Goal: Check status: Check status

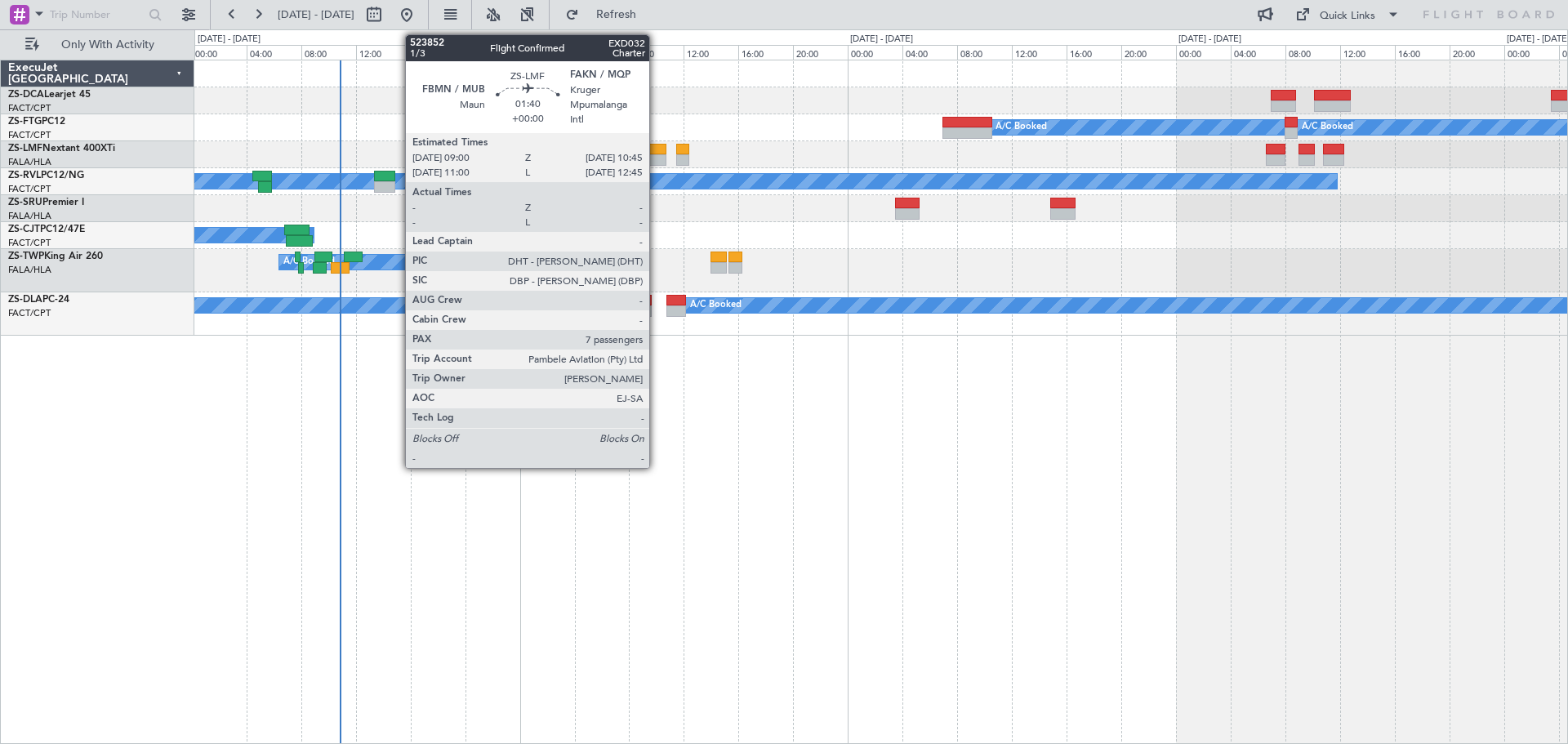
click at [656, 157] on div at bounding box center [654, 159] width 24 height 11
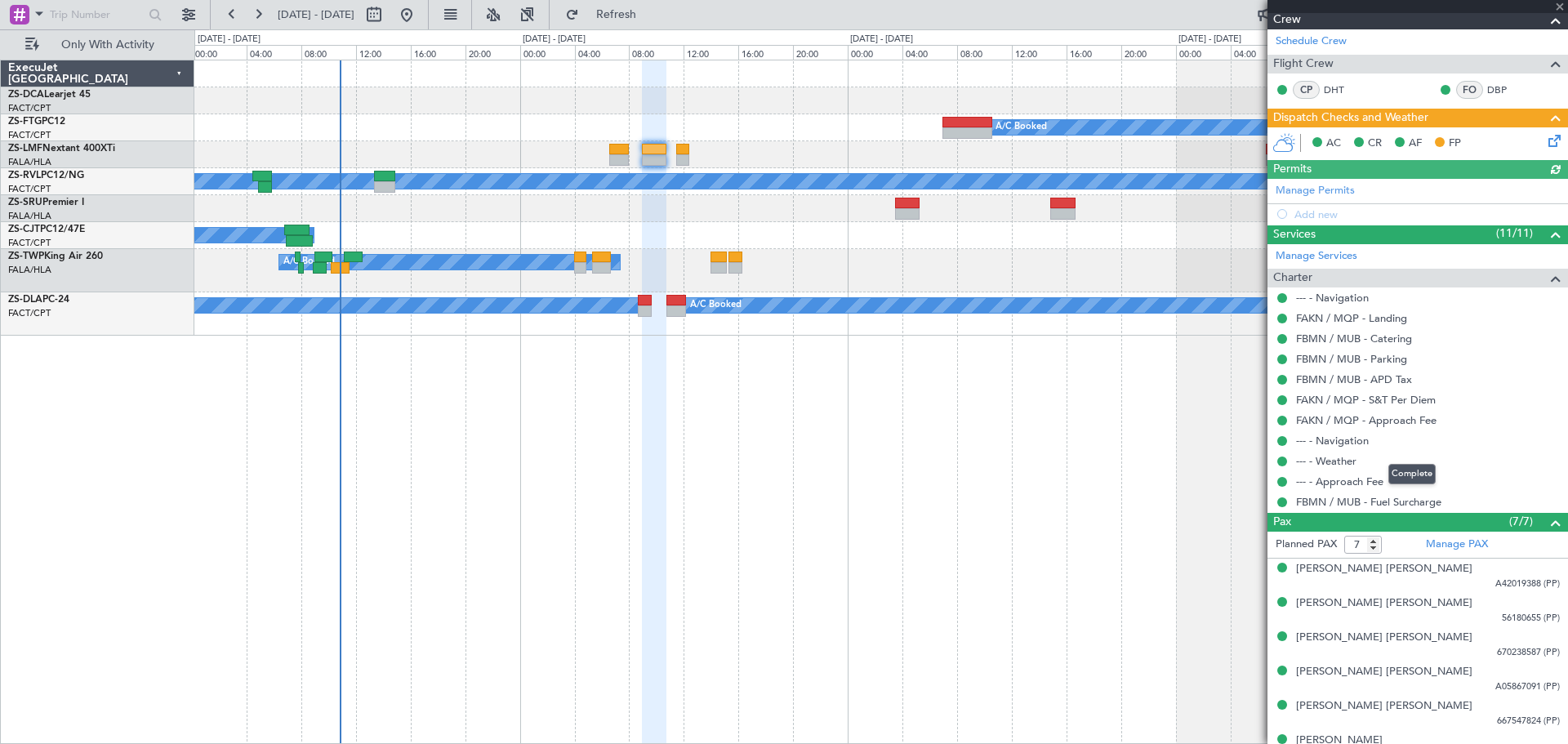
scroll to position [263, 0]
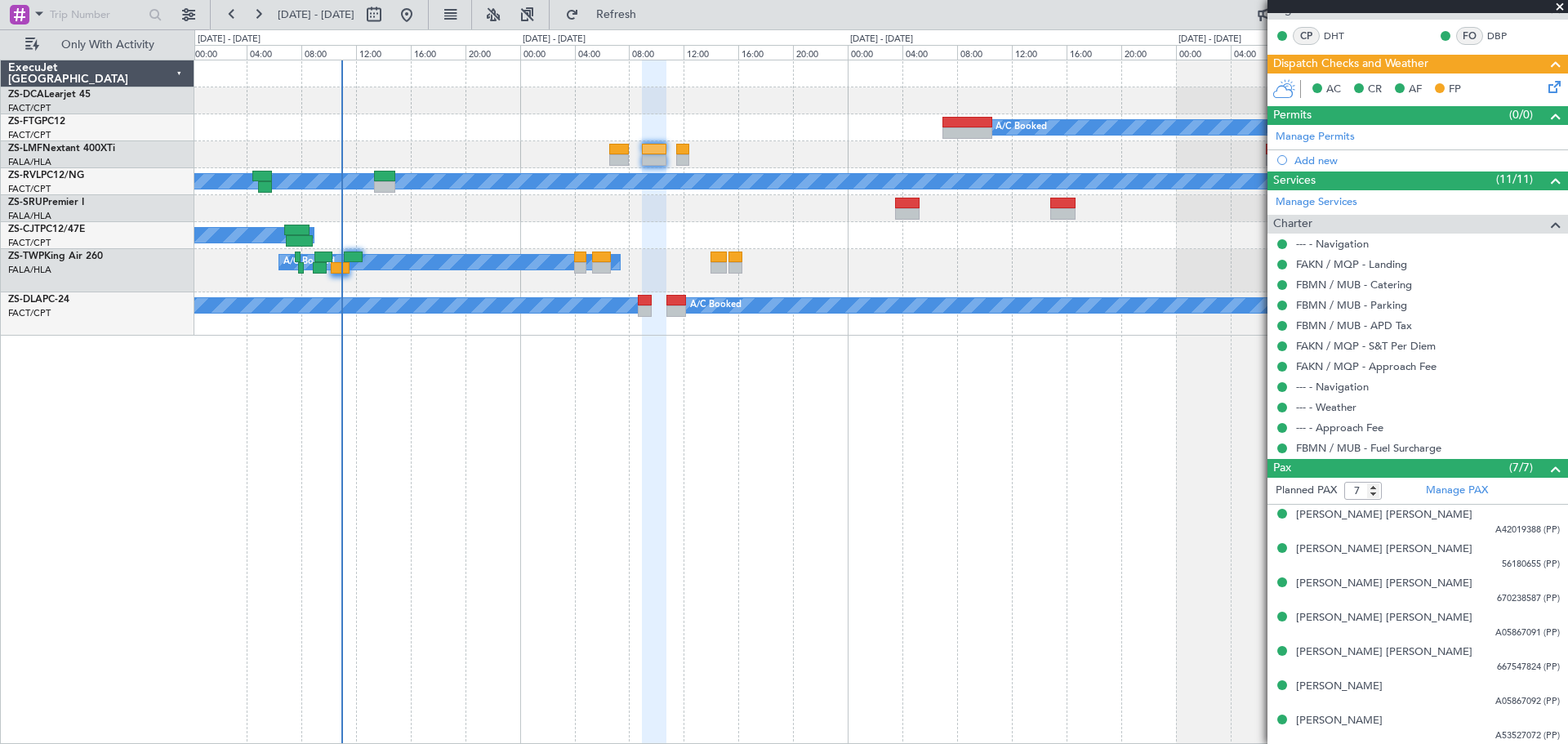
click at [1558, 8] on span at bounding box center [1559, 7] width 17 height 15
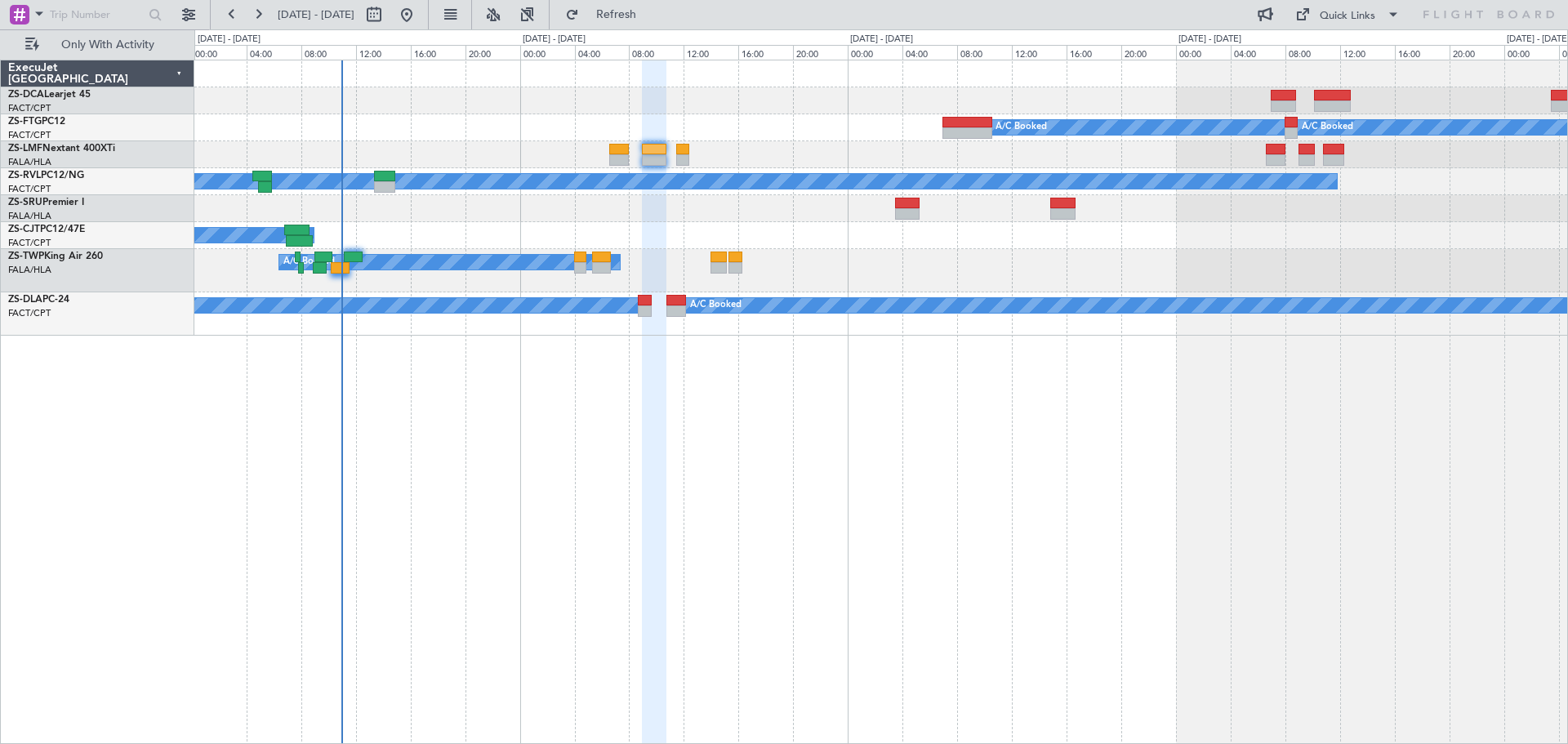
type input "0"
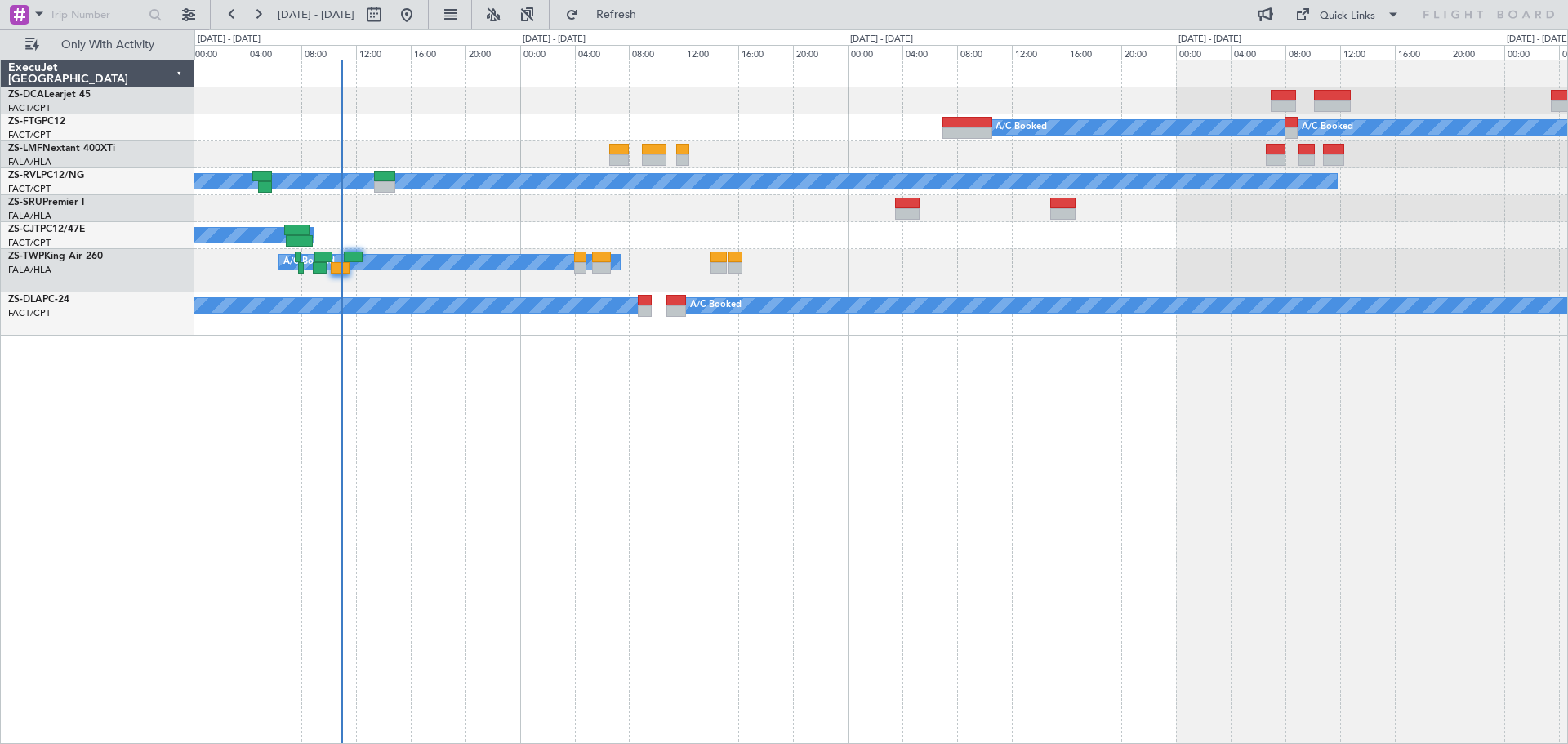
scroll to position [0, 0]
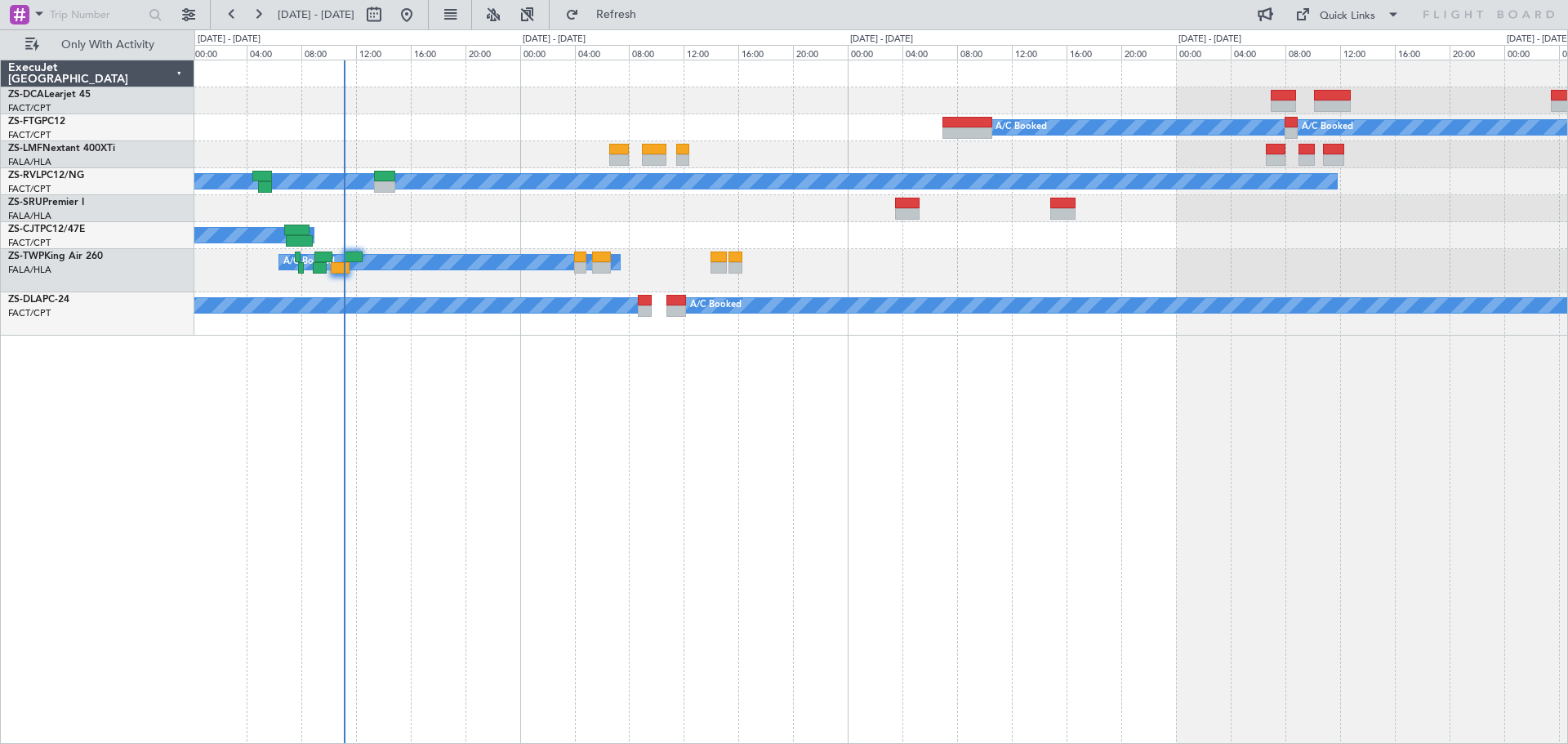
click at [599, 437] on div "A/C Booked A/C Booked A/C Booked A/C Booked A/C Booked A/C Booked A/C Booked A/…" at bounding box center [881, 402] width 1374 height 684
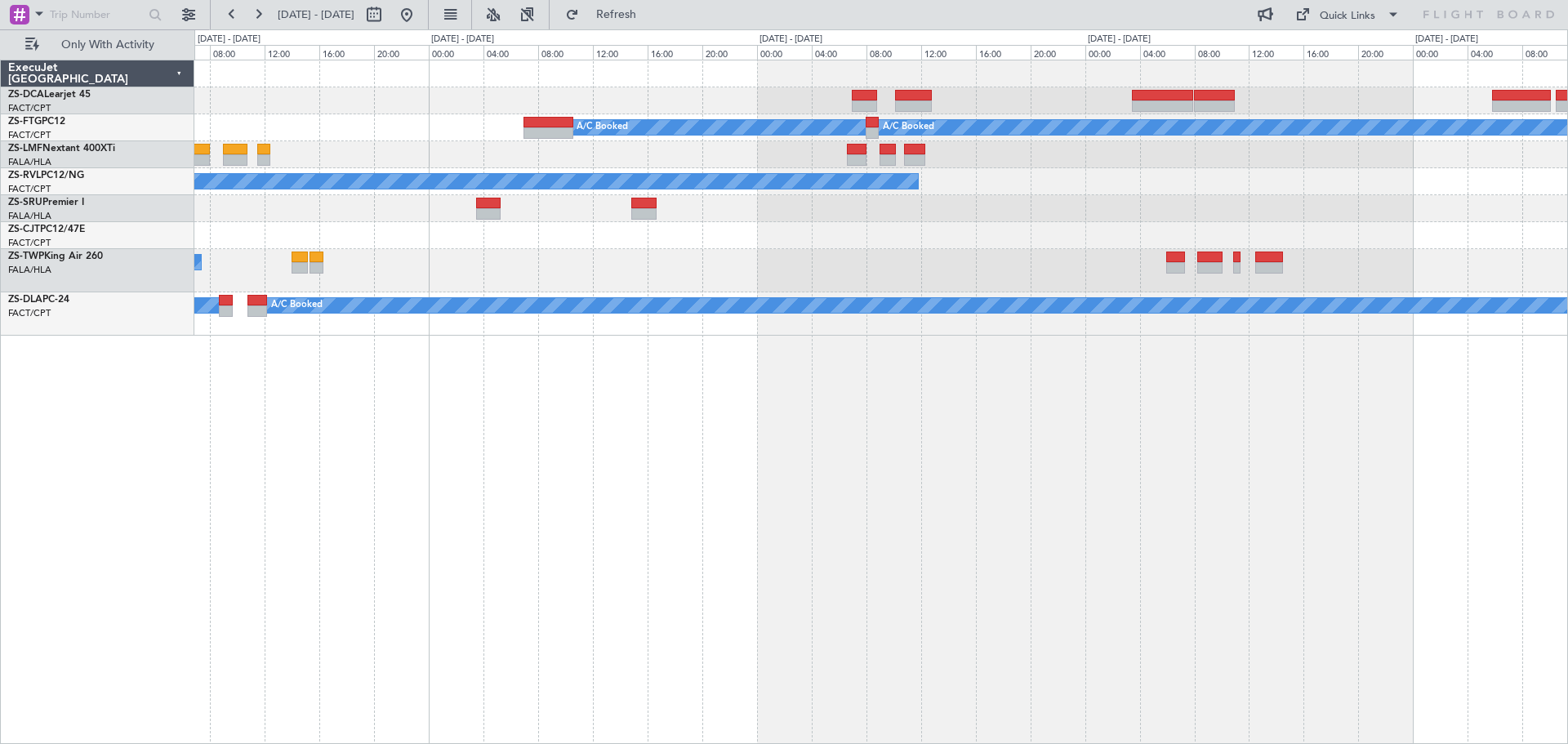
click at [920, 468] on div "A/C Booked A/C Booked A/C Booked A/C Unavailable A/C Booked A/C Booked A/C Book…" at bounding box center [881, 402] width 1374 height 684
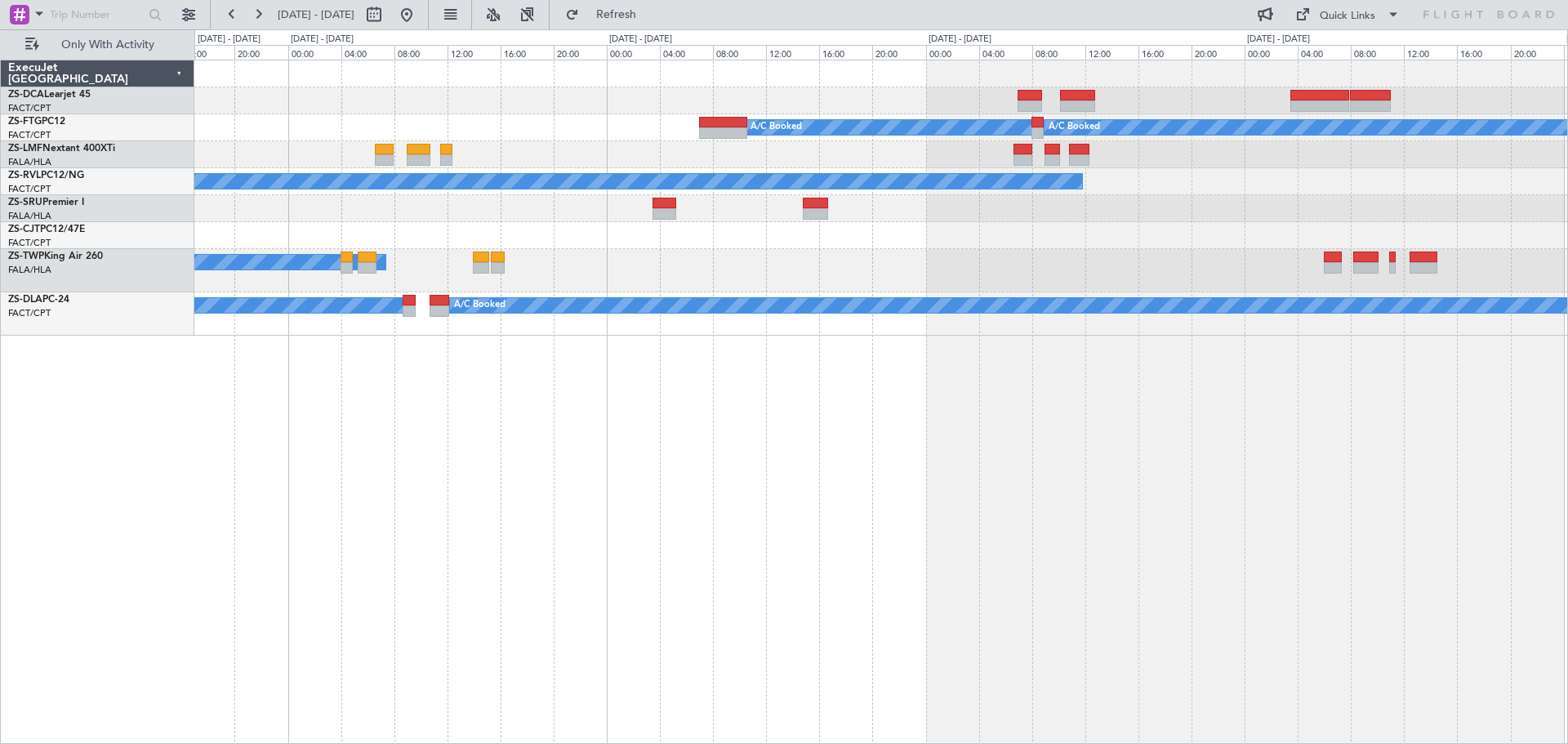
click at [1071, 537] on div "A/C Booked A/C Booked A/C Booked A/C Booked A/C Booked A/C Booked A/C Booked A/…" at bounding box center [881, 402] width 1374 height 684
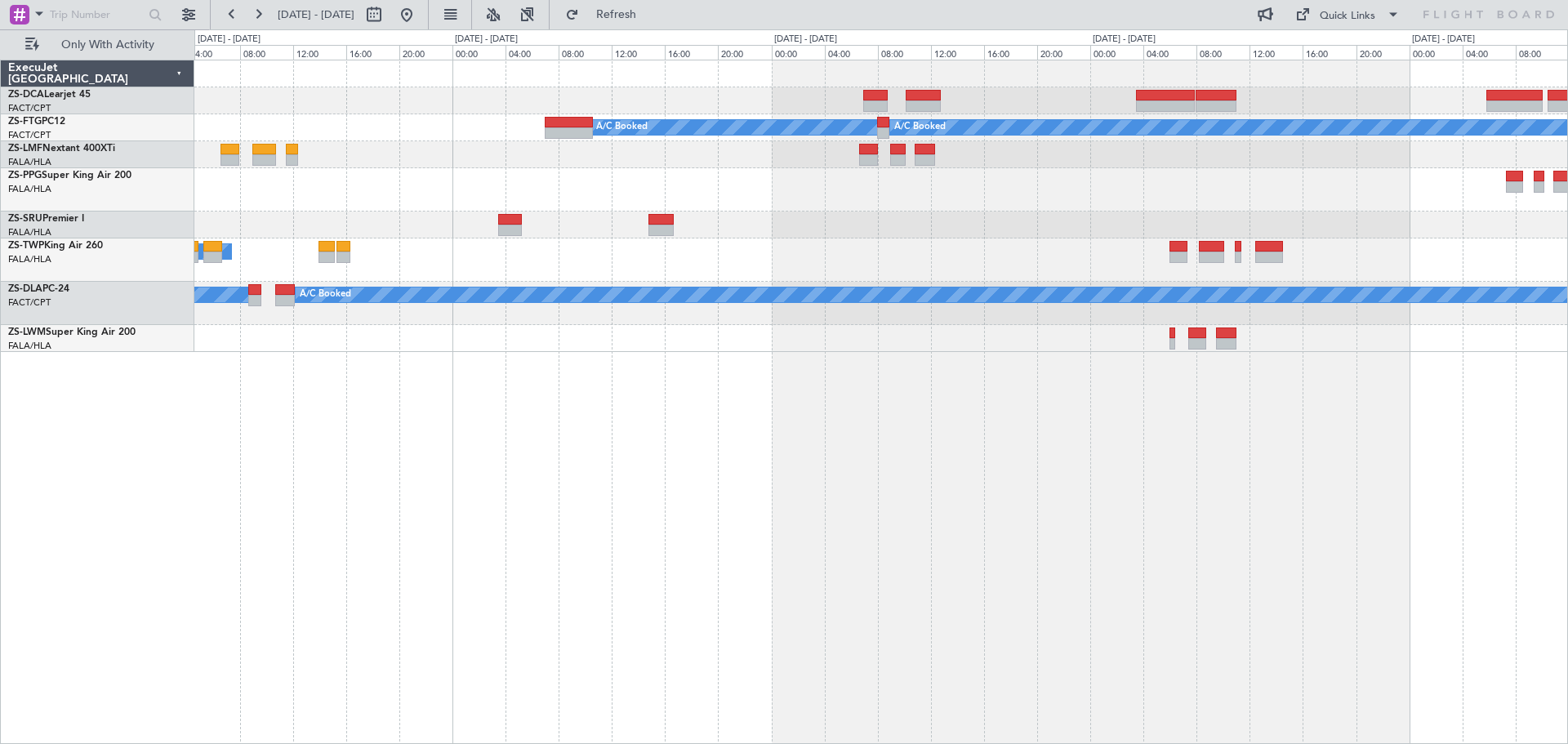
click at [346, 446] on div "A/C Booked A/C Booked A/C Booked A/C Unavailable A/C Booked A/C Booked A/C Book…" at bounding box center [881, 402] width 1374 height 684
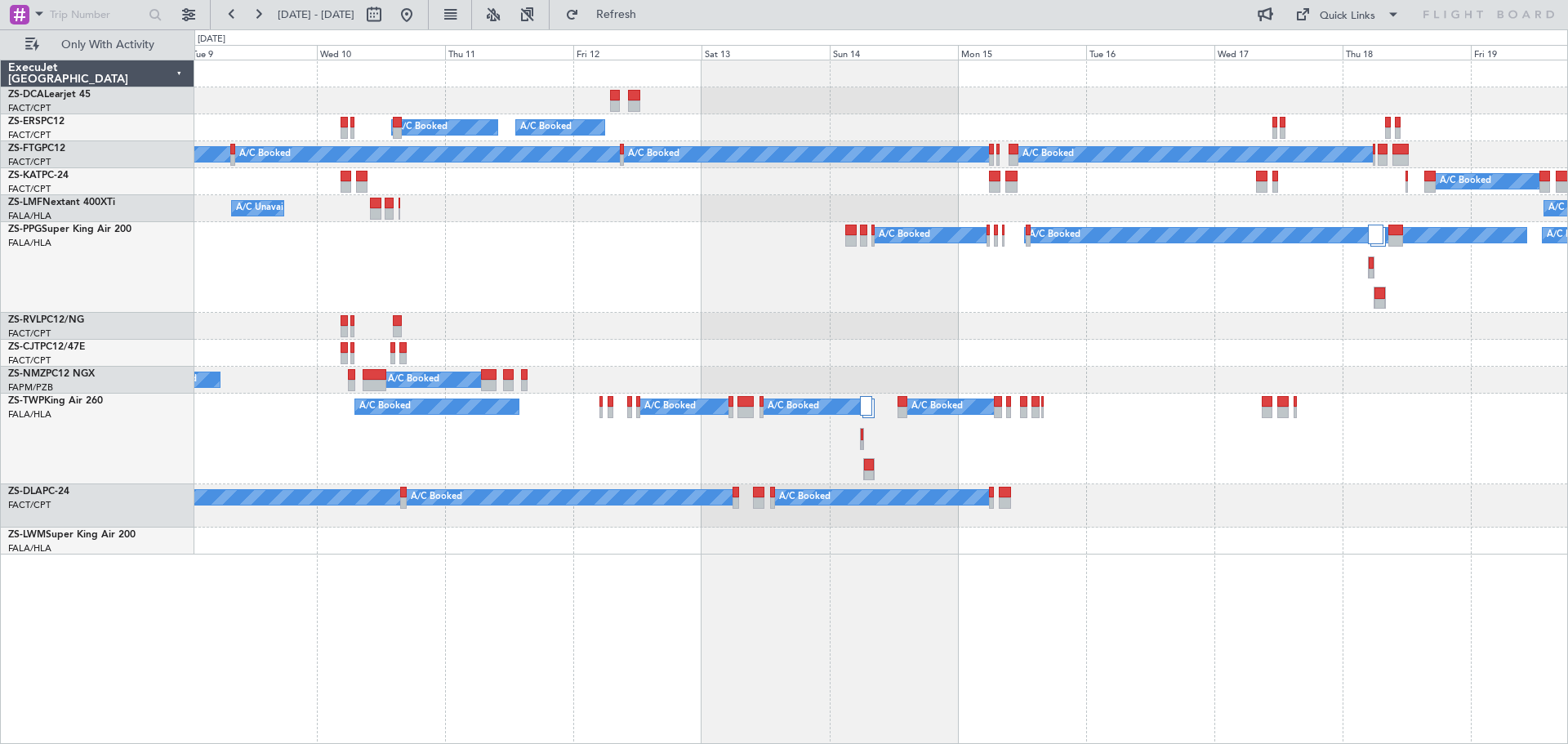
click at [779, 586] on div "A/C Booked A/C Booked A/C Booked A/C Booked A/C Booked A/C Booked A/C Booked A/…" at bounding box center [881, 402] width 1374 height 684
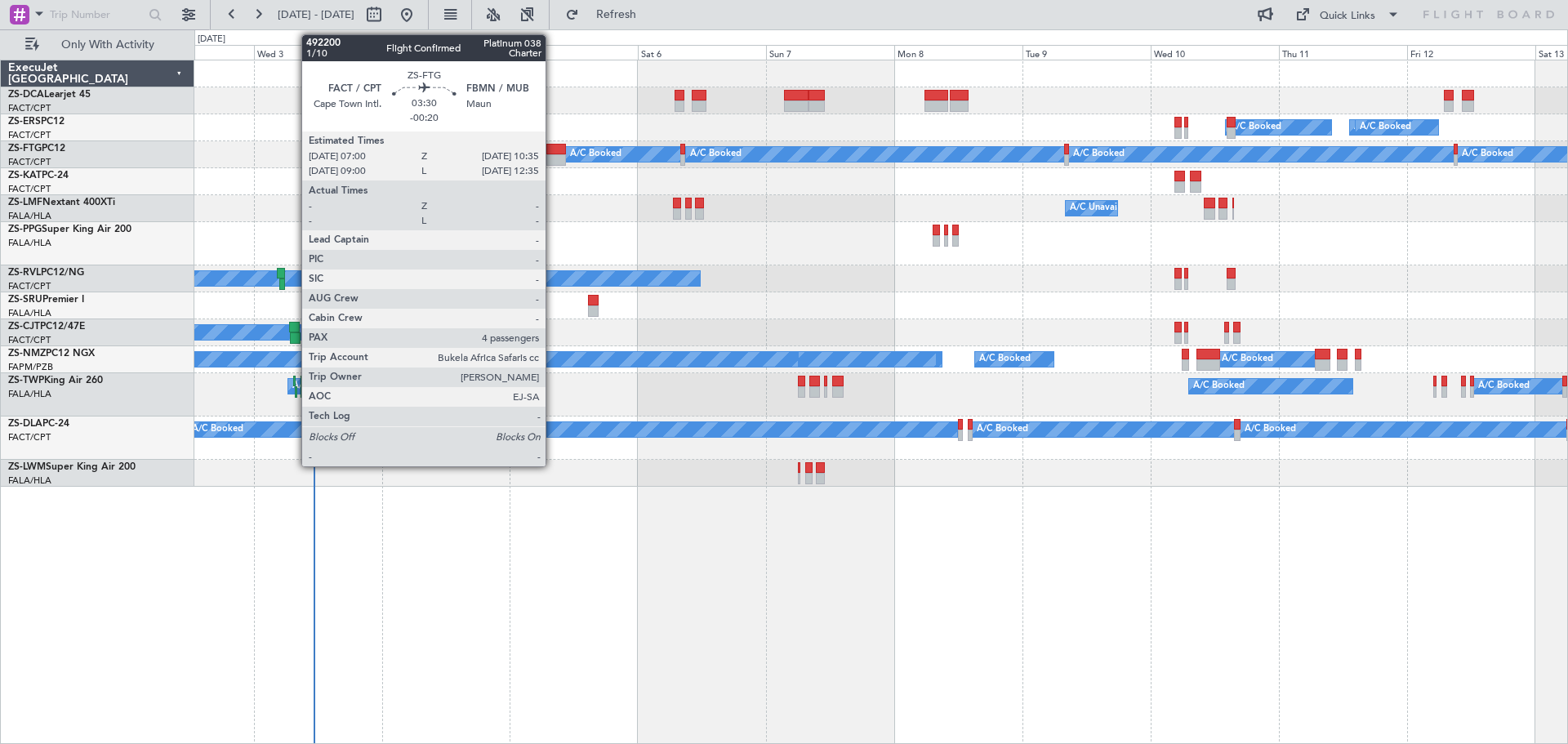
click at [553, 153] on div at bounding box center [556, 149] width 19 height 11
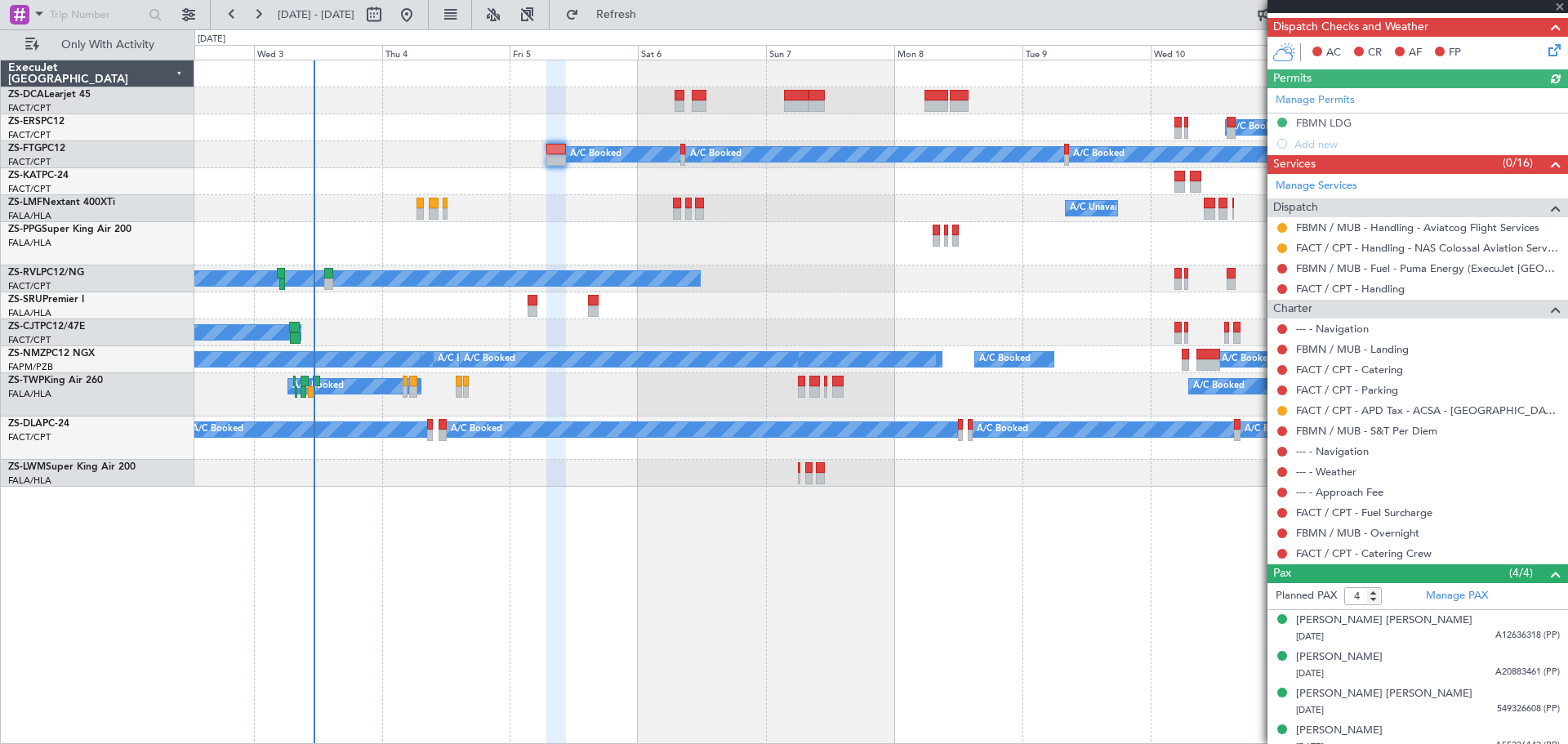
scroll to position [312, 0]
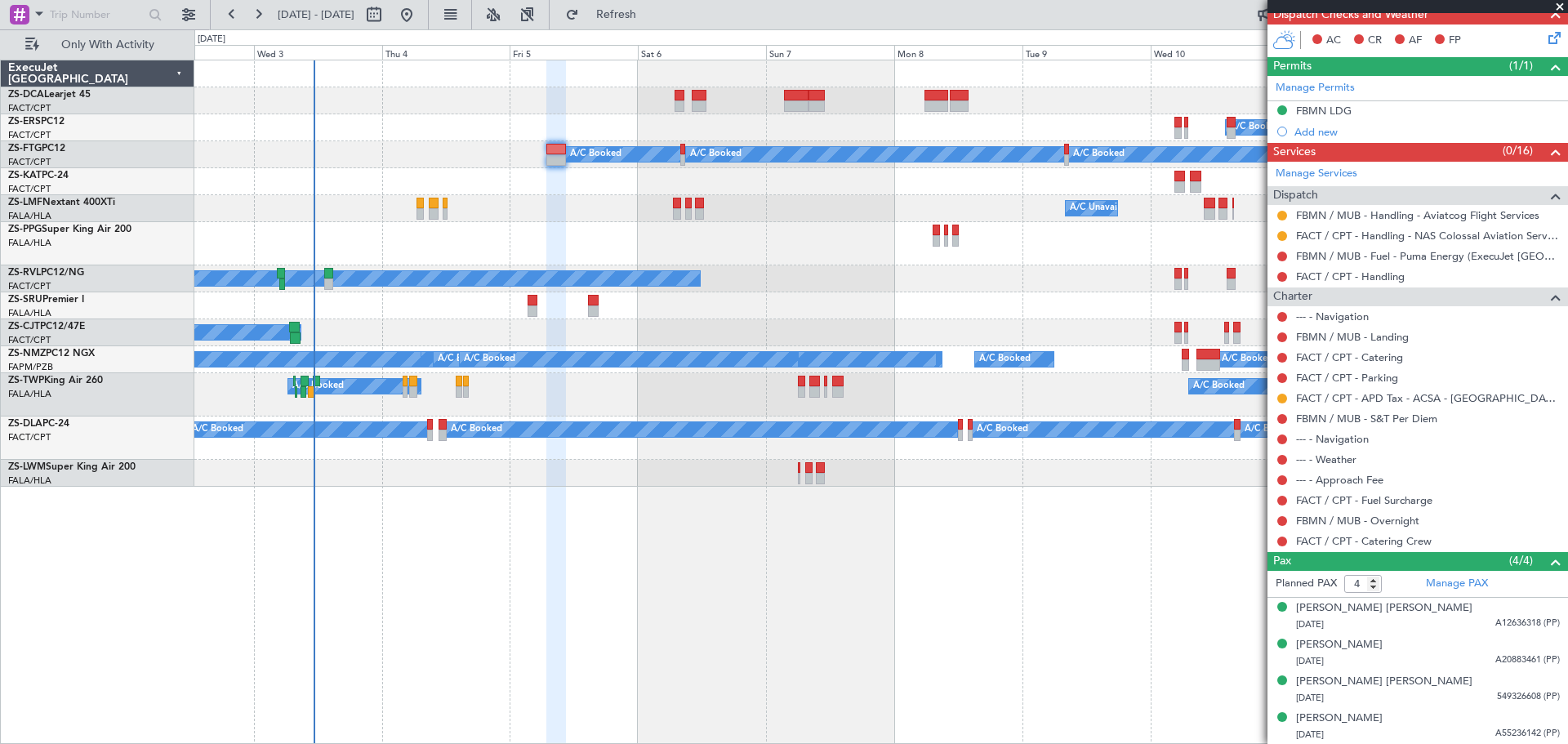
click at [1564, 3] on span at bounding box center [1559, 7] width 17 height 15
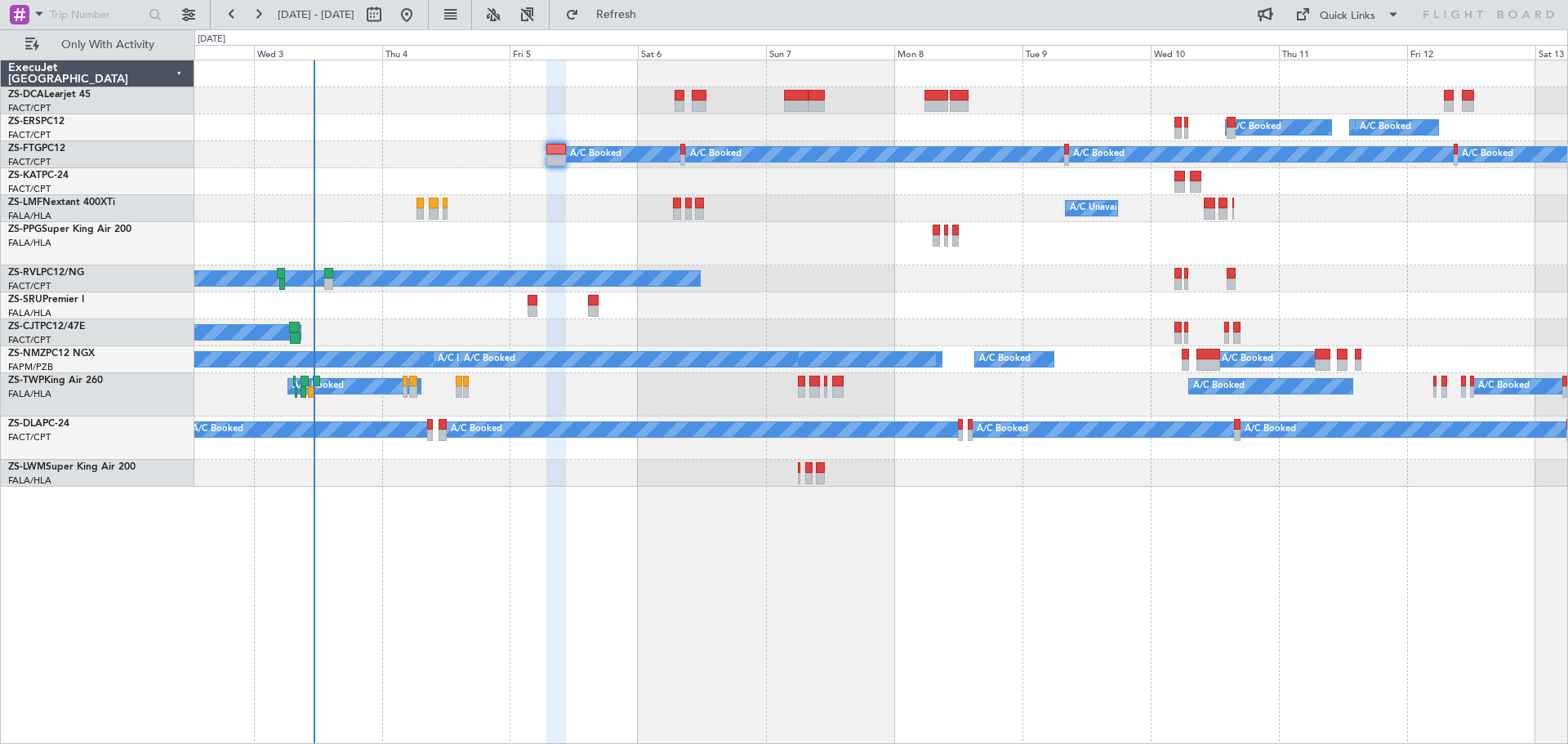
type input "0"
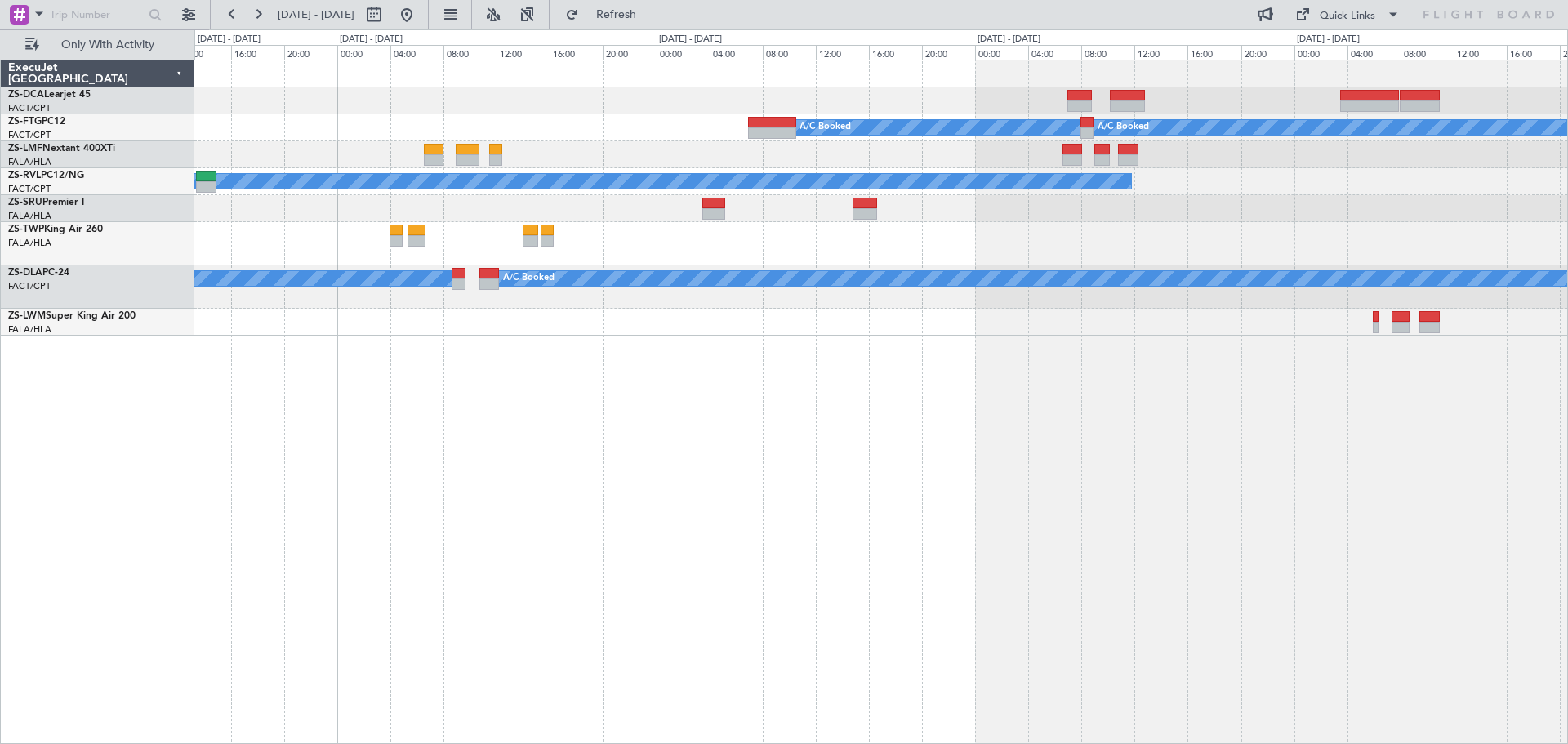
click at [904, 507] on div "A/C Booked A/C Booked A/C Booked A/C Booked A/C Booked A/C Booked 4 Flight Legs" at bounding box center [881, 402] width 1374 height 684
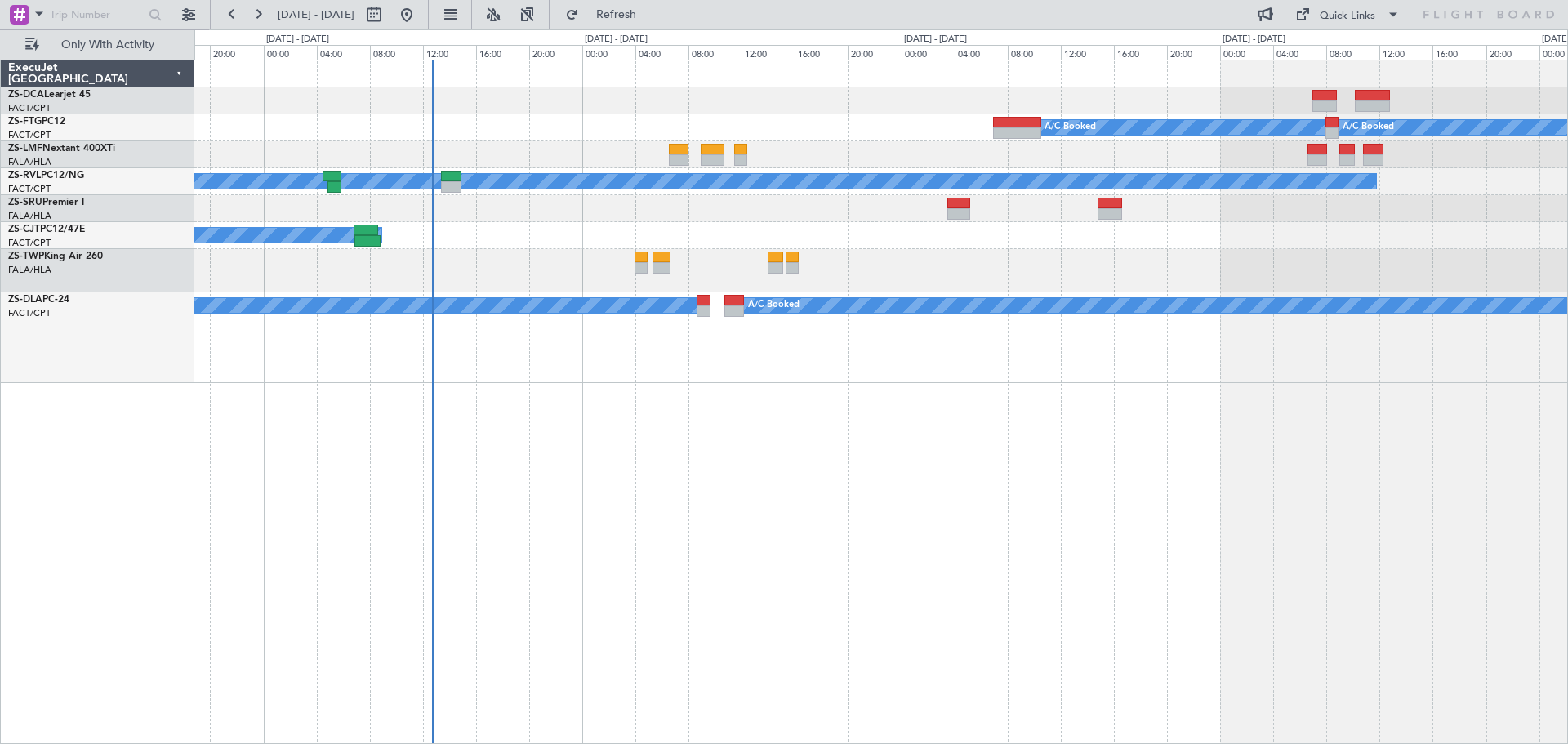
click at [678, 578] on div "A/C Booked A/C Booked A/C Booked A/C Booked A/C Booked A/C Booked FYWE 05:00 Z …" at bounding box center [881, 402] width 1374 height 684
